Goal: Information Seeking & Learning: Learn about a topic

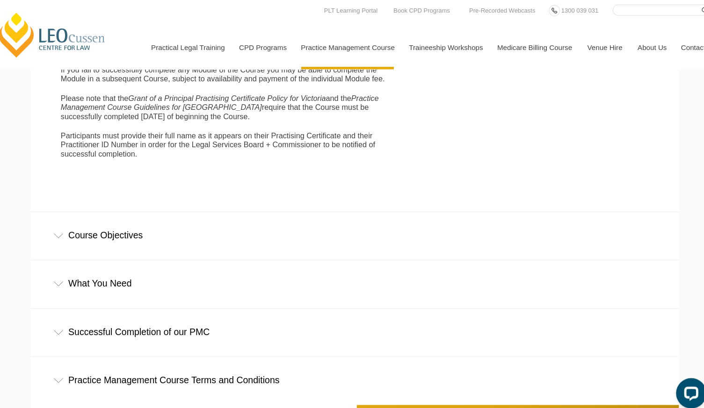
scroll to position [1957, 0]
